Goal: Transaction & Acquisition: Purchase product/service

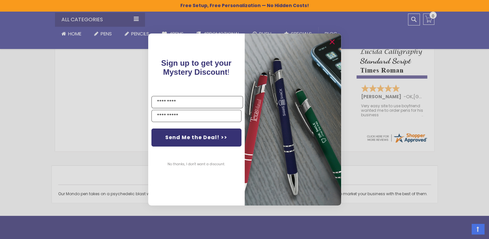
scroll to position [176, 0]
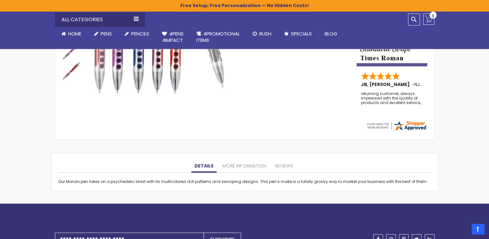
click at [383, 95] on div "Close dialog Sign up to get your Mystery Discount ! Name Send Me the Deal! >> N…" at bounding box center [244, 119] width 489 height 239
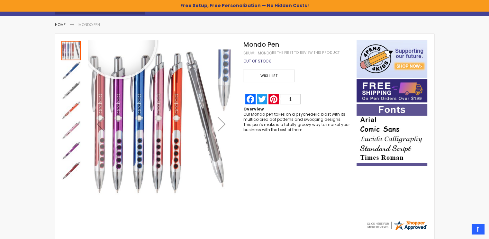
scroll to position [0, 0]
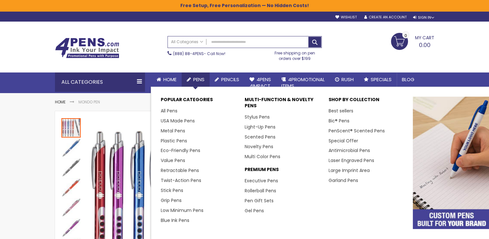
click at [299, 190] on li "Rollerball Pens" at bounding box center [283, 190] width 77 height 10
click at [260, 210] on link "Gel Pens" at bounding box center [257, 210] width 24 height 6
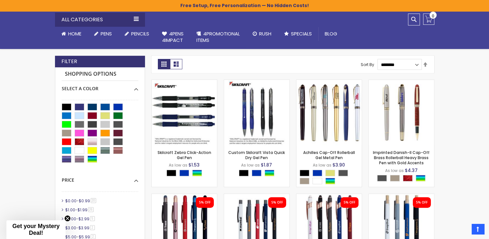
scroll to position [134, 0]
click at [194, 112] on img at bounding box center [184, 112] width 65 height 65
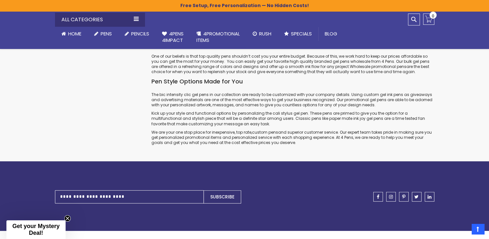
scroll to position [1979, 0]
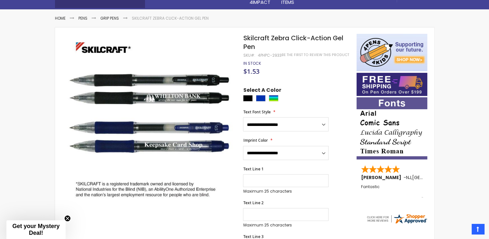
scroll to position [95, 0]
